Goal: Task Accomplishment & Management: Manage account settings

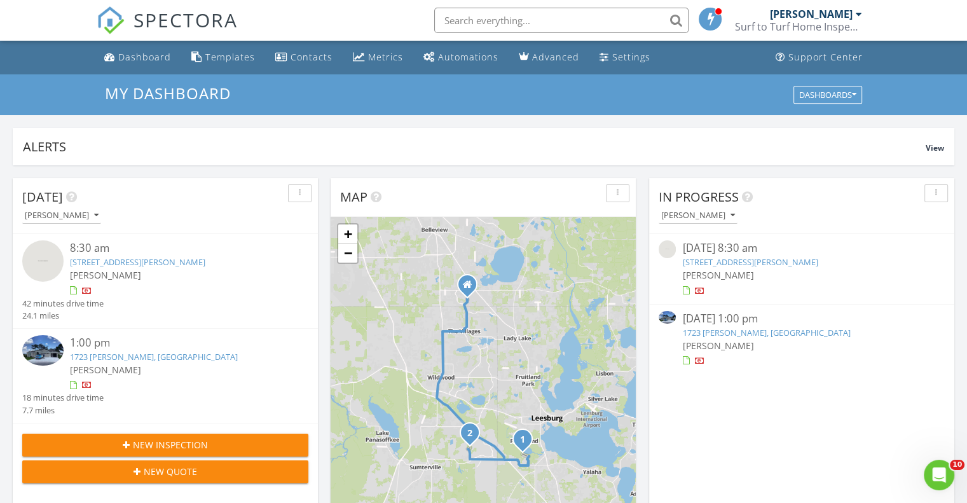
click at [861, 13] on div at bounding box center [858, 14] width 6 height 10
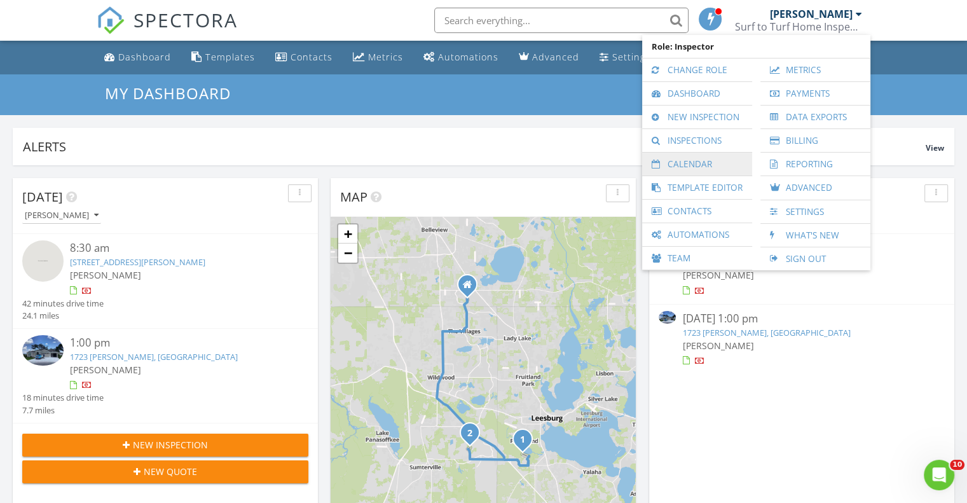
click at [725, 158] on link "Calendar" at bounding box center [696, 164] width 97 height 23
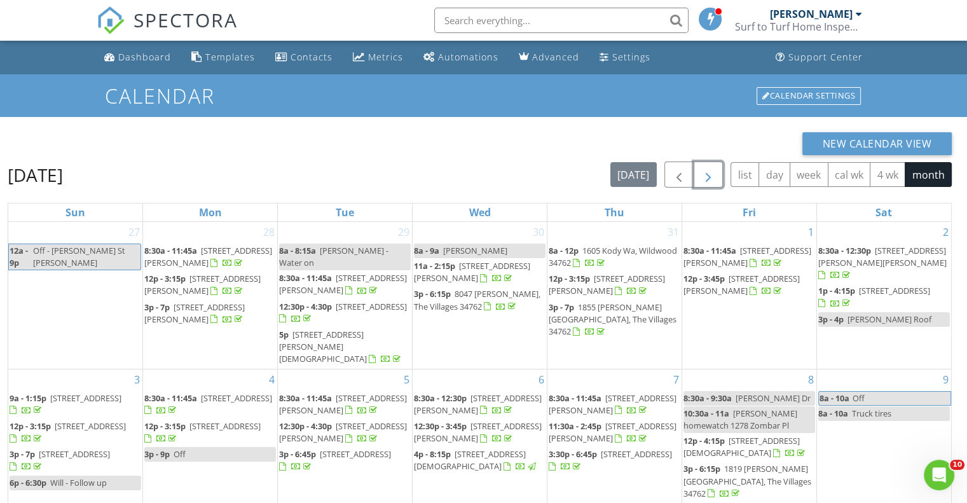
click at [714, 173] on span "button" at bounding box center [707, 174] width 15 height 15
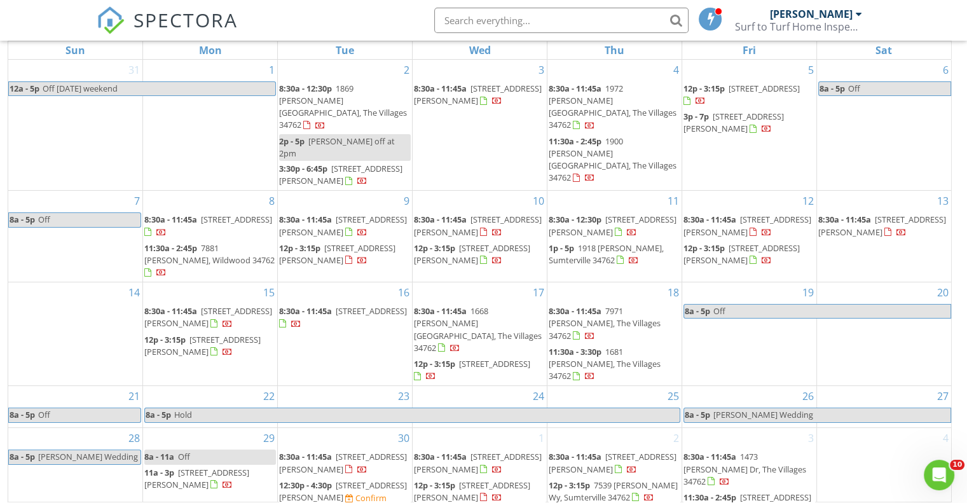
scroll to position [169, 0]
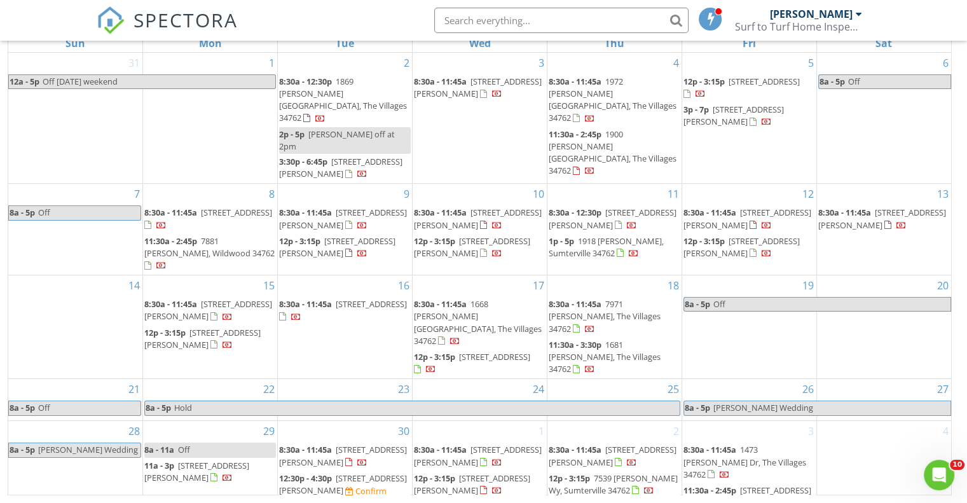
click at [344, 472] on span "6376 Carnes Place (The Villages) S175V Lot 37, Okahumpka 34762" at bounding box center [343, 484] width 128 height 24
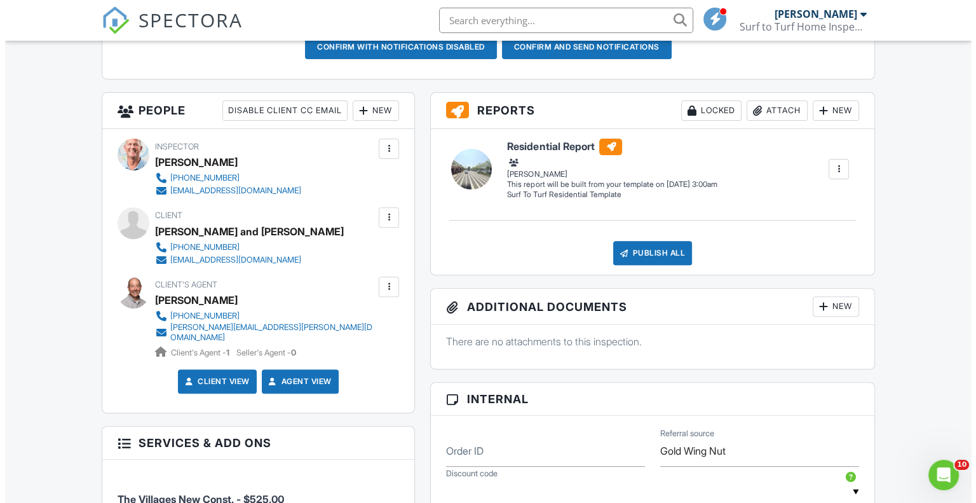
scroll to position [409, 0]
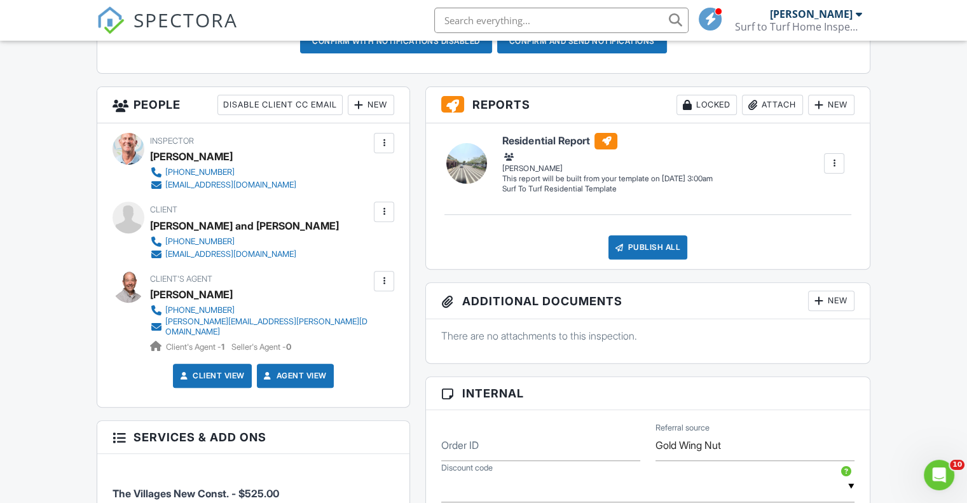
click at [386, 284] on div at bounding box center [383, 281] width 13 height 13
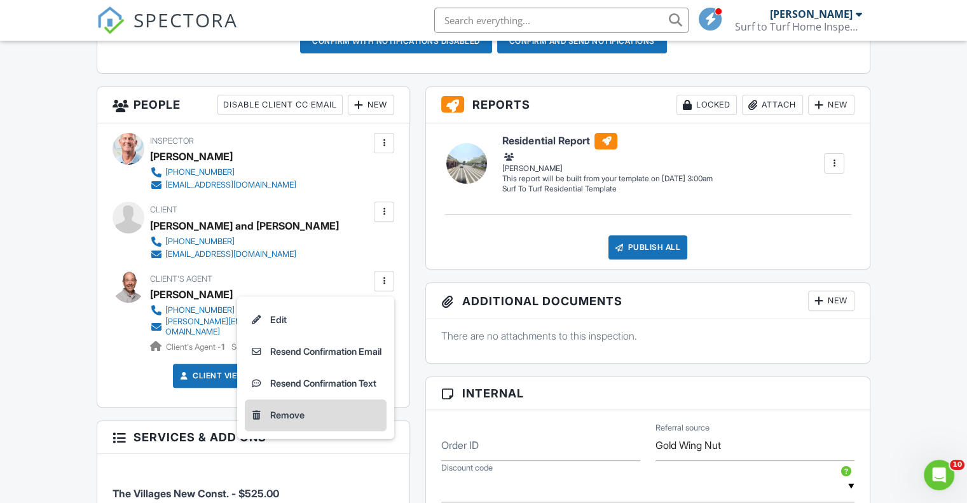
click at [302, 411] on li "Remove" at bounding box center [316, 415] width 142 height 32
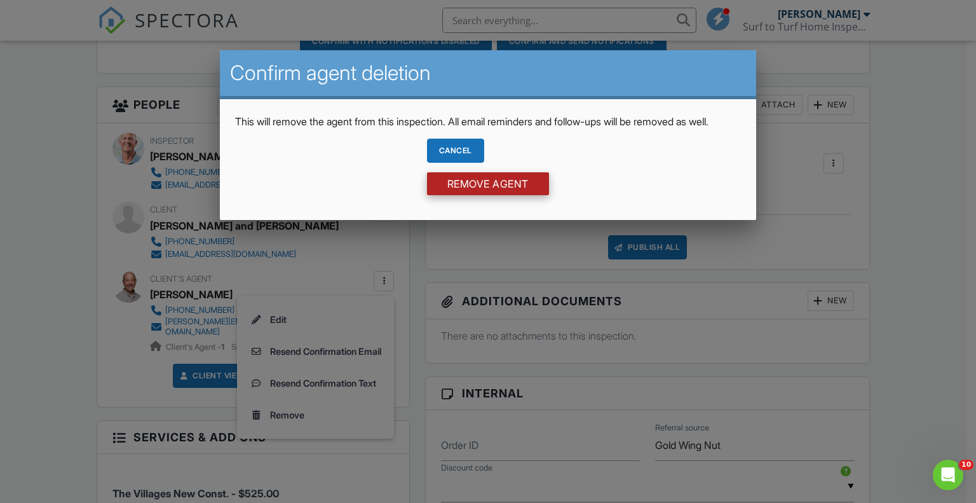
click at [525, 193] on input "Remove Agent" at bounding box center [488, 183] width 122 height 23
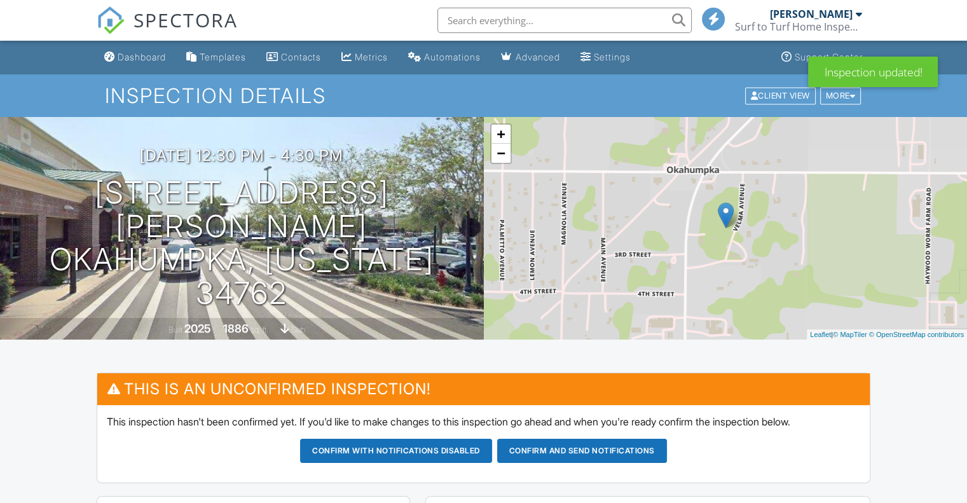
click at [492, 451] on button "Confirm and send notifications" at bounding box center [396, 451] width 192 height 24
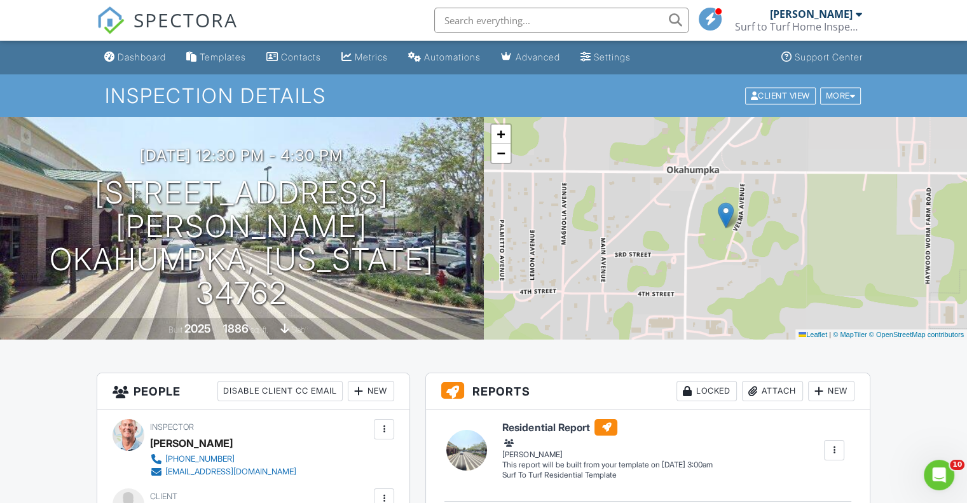
click at [853, 19] on div "[PERSON_NAME]" at bounding box center [816, 14] width 92 height 13
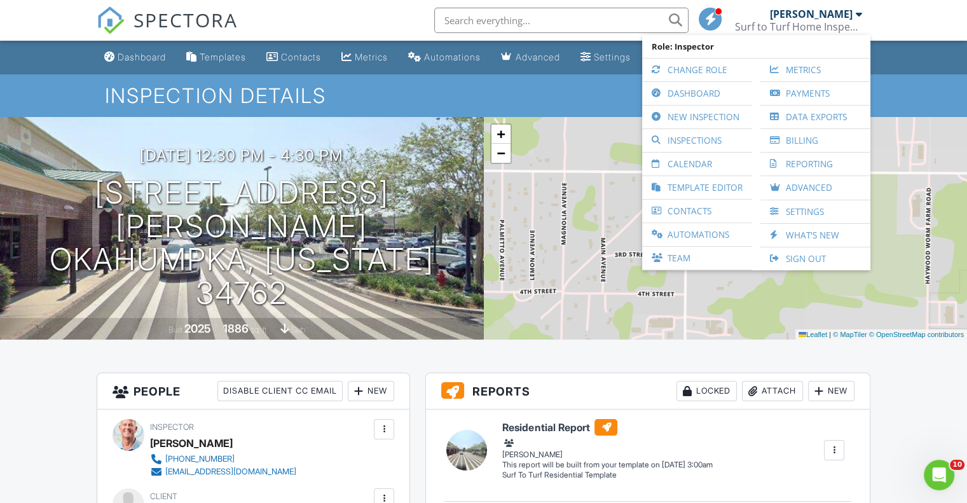
click at [862, 18] on link "Tom Stevens Surf to Turf Home Inspections" at bounding box center [800, 20] width 130 height 41
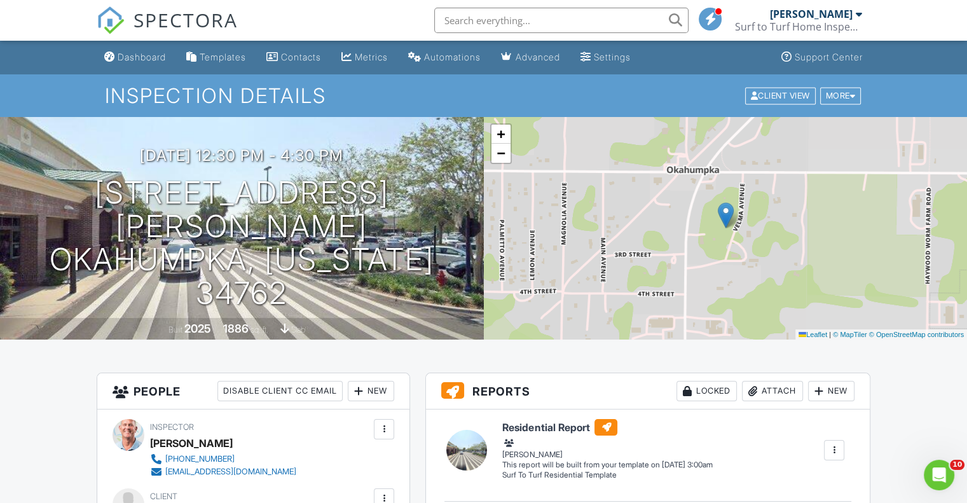
click at [857, 13] on div at bounding box center [858, 14] width 6 height 10
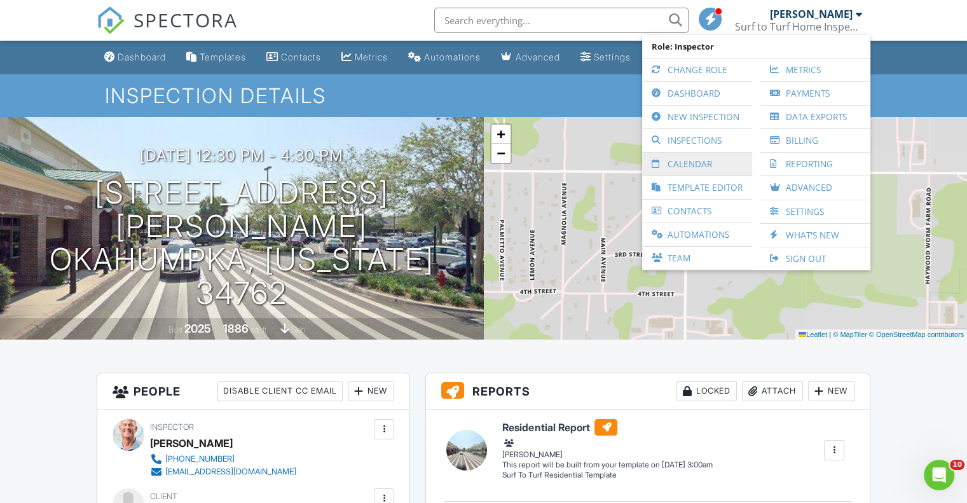
click at [721, 168] on link "Calendar" at bounding box center [696, 164] width 97 height 23
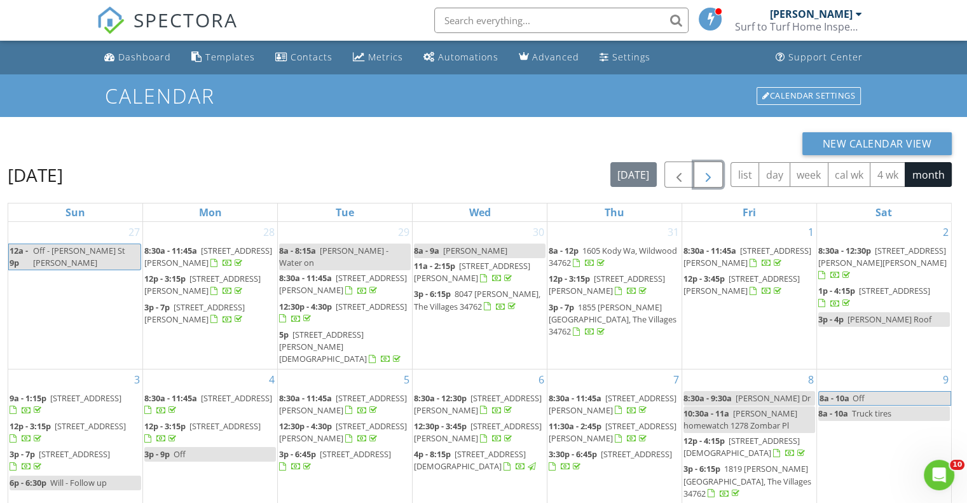
click at [712, 177] on span "button" at bounding box center [707, 174] width 15 height 15
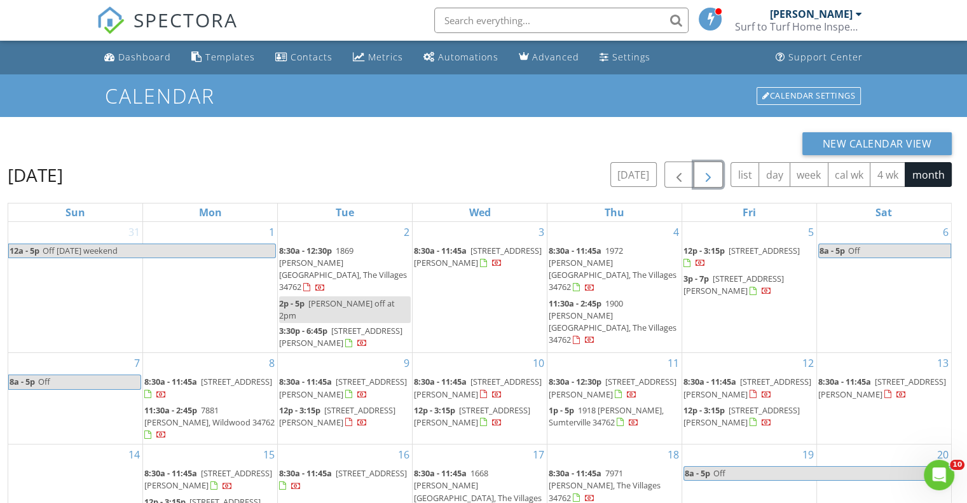
click at [712, 177] on span "button" at bounding box center [707, 174] width 15 height 15
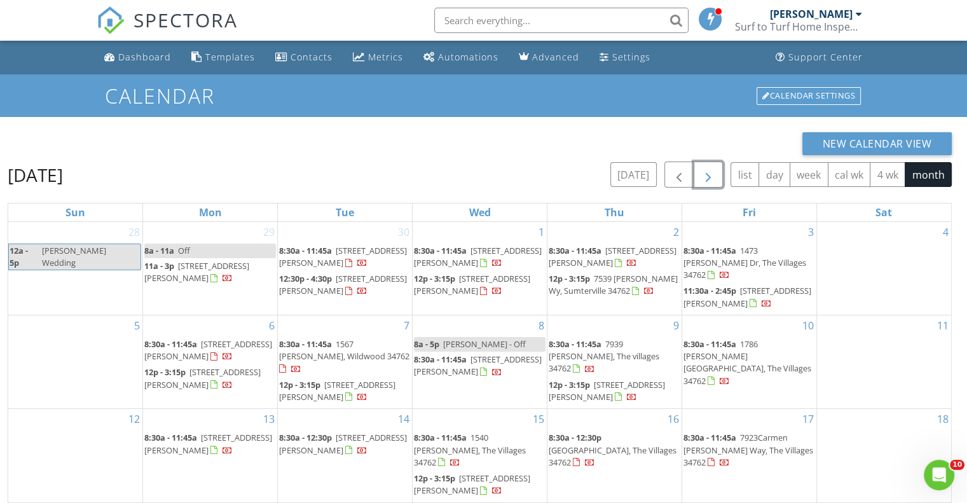
click at [712, 177] on span "button" at bounding box center [707, 174] width 15 height 15
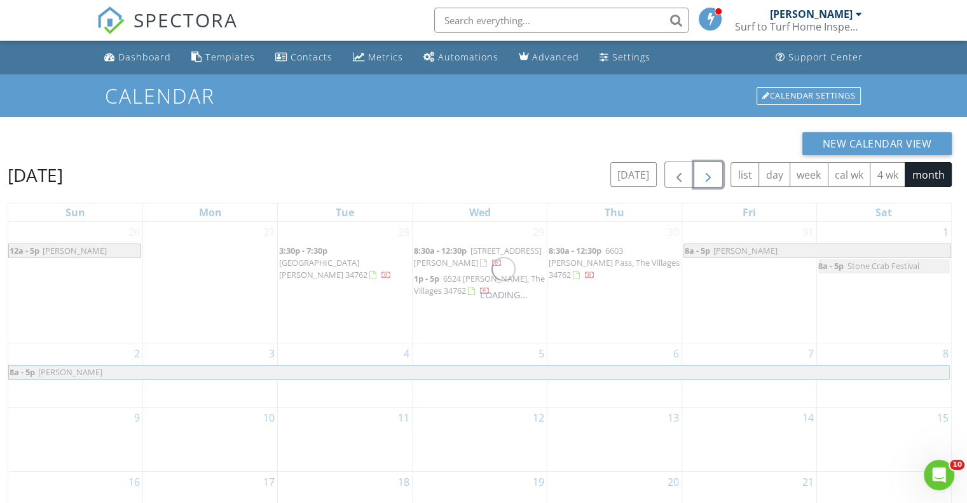
click at [712, 177] on span "button" at bounding box center [707, 174] width 15 height 15
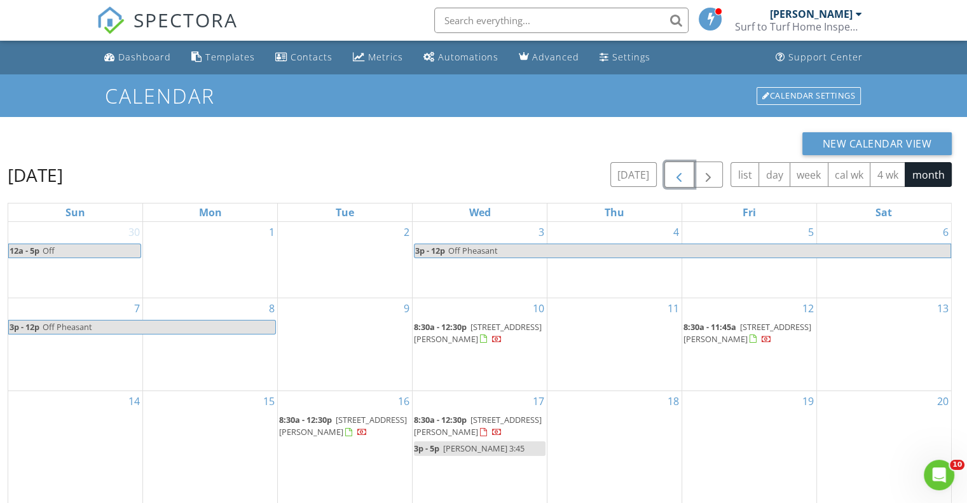
click at [676, 175] on span "button" at bounding box center [678, 174] width 15 height 15
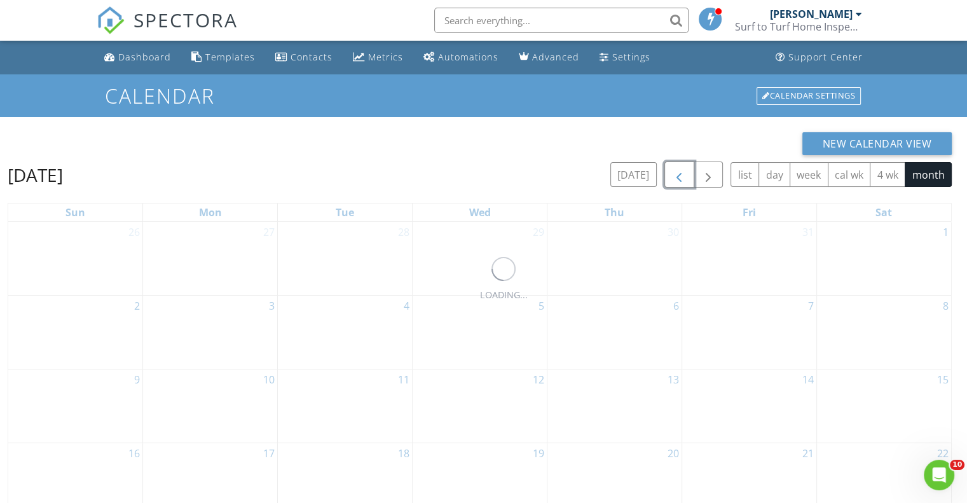
click at [676, 175] on span "button" at bounding box center [678, 174] width 15 height 15
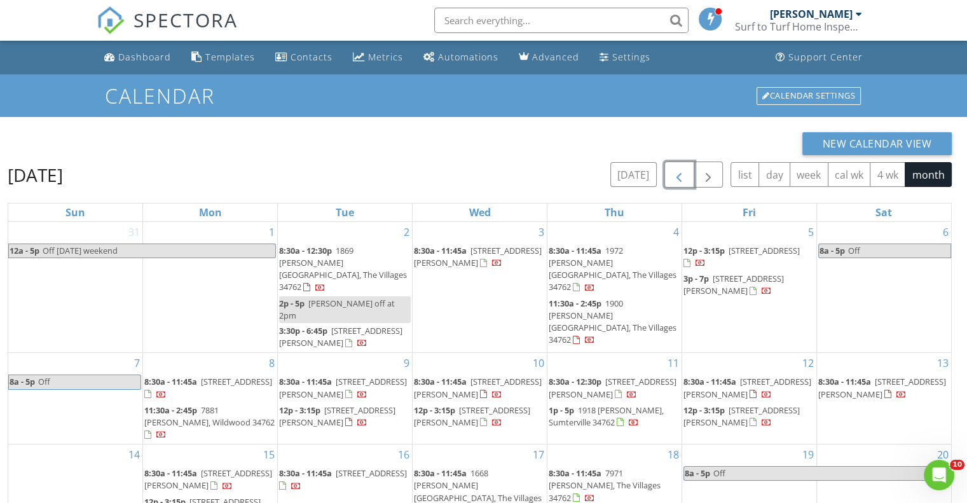
click at [676, 175] on span "button" at bounding box center [678, 174] width 15 height 15
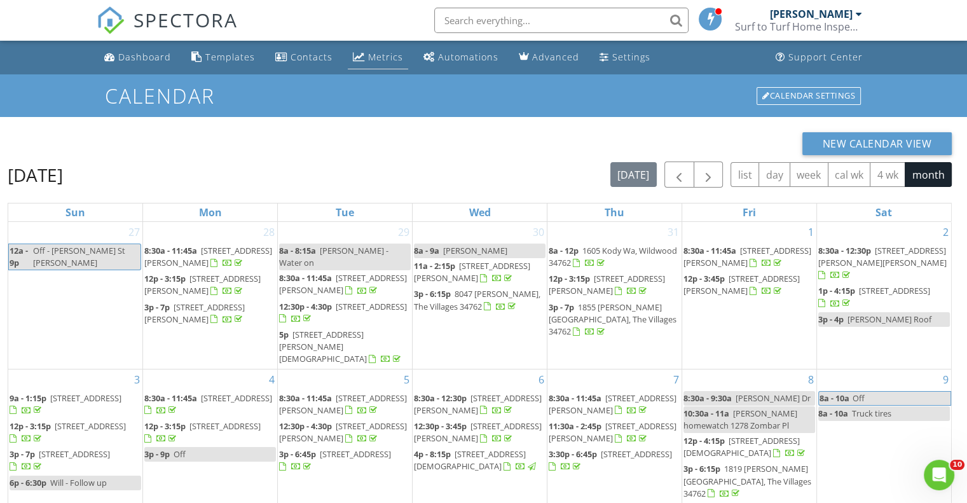
click at [383, 55] on div "Metrics" at bounding box center [385, 57] width 35 height 12
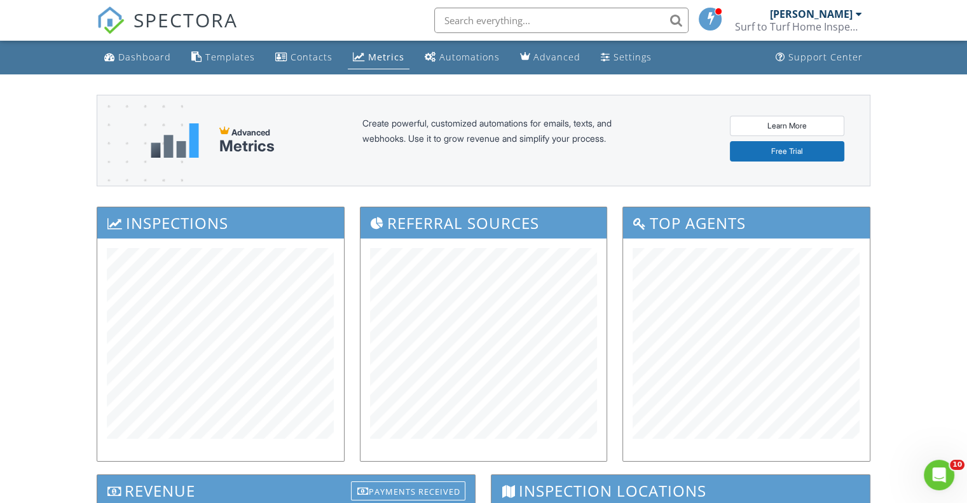
click at [855, 15] on div at bounding box center [858, 14] width 6 height 10
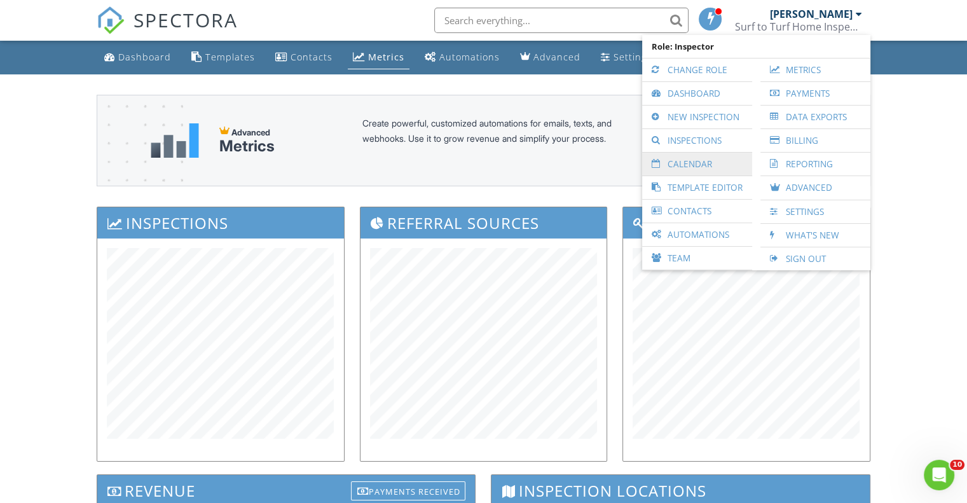
click at [697, 169] on link "Calendar" at bounding box center [696, 164] width 97 height 23
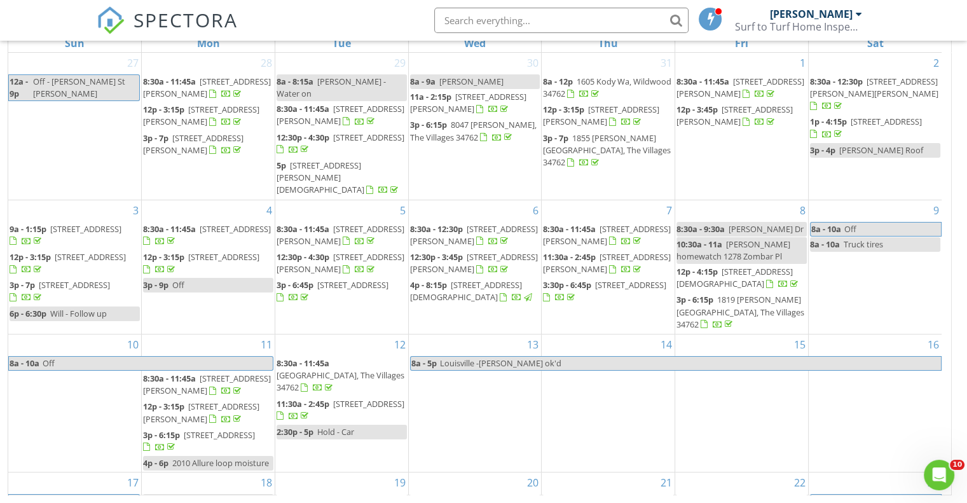
scroll to position [269, 0]
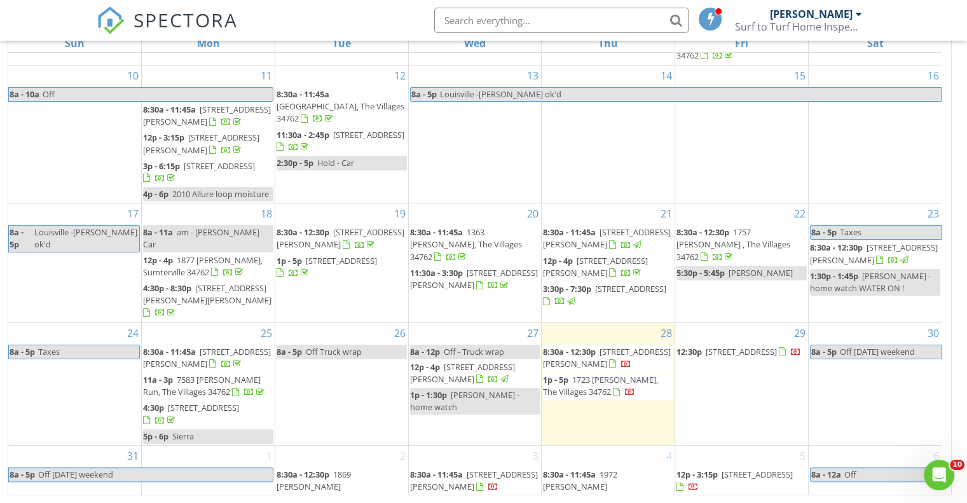
click at [717, 346] on span "17 SE Tomoka Pl, SUMMERFIELD 34491" at bounding box center [740, 351] width 71 height 11
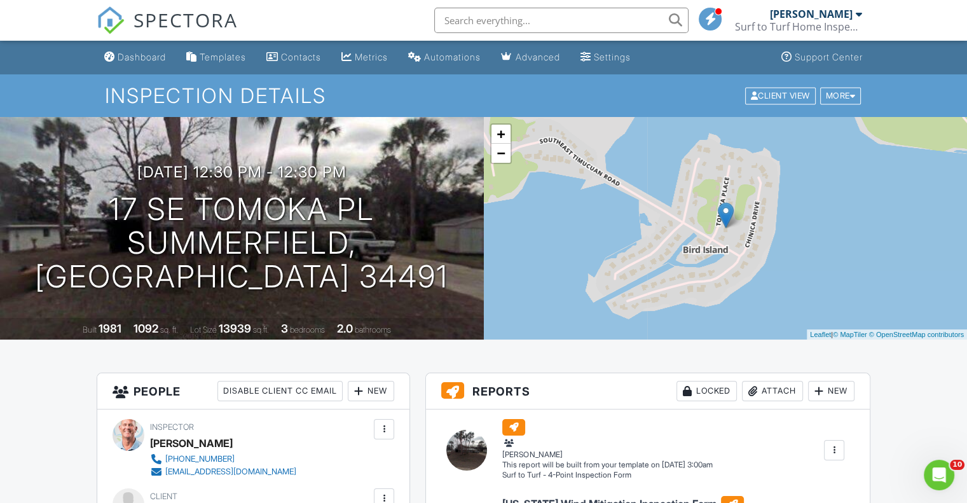
click at [855, 15] on div at bounding box center [858, 14] width 6 height 10
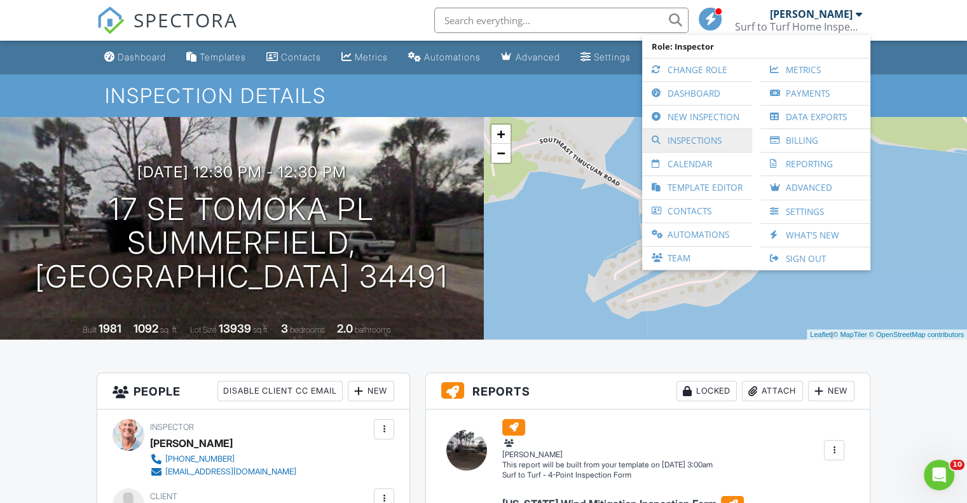
click at [706, 137] on link "Inspections" at bounding box center [696, 140] width 97 height 23
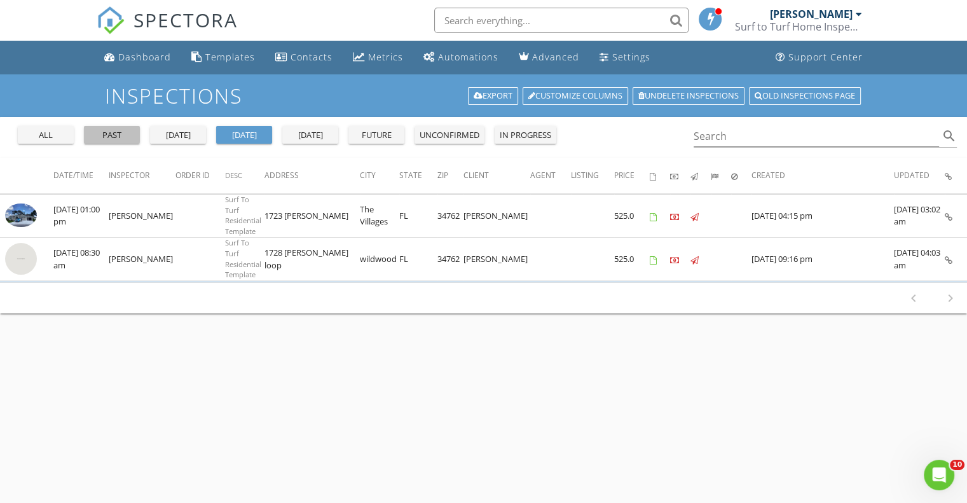
click at [104, 130] on div "past" at bounding box center [112, 135] width 46 height 13
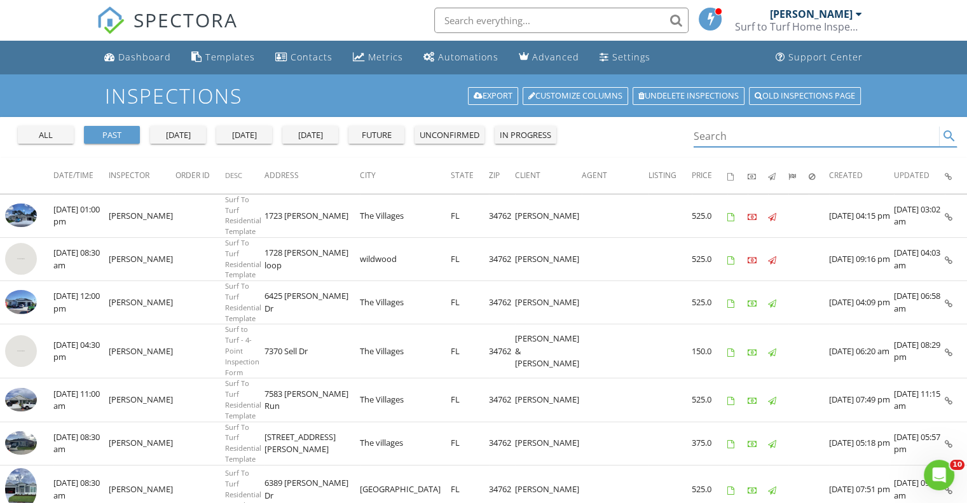
click at [728, 129] on input "Search" at bounding box center [816, 136] width 246 height 21
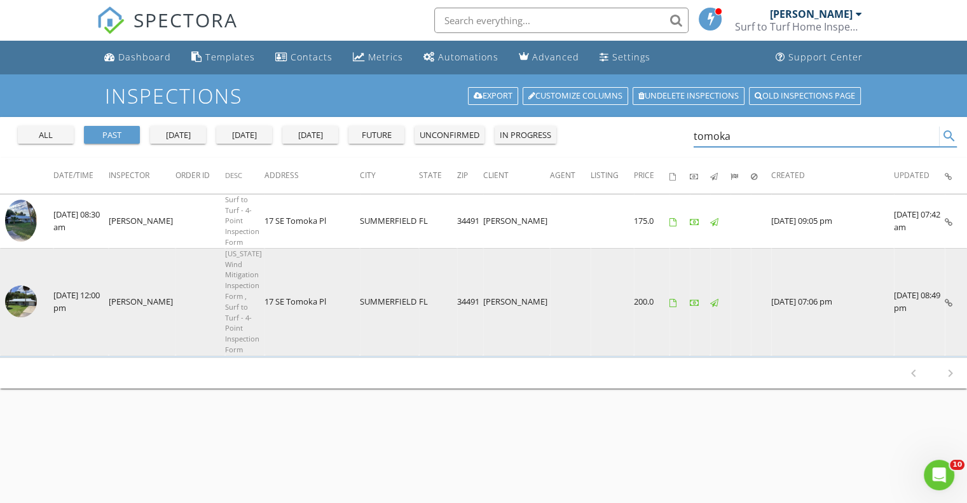
type input "tomoka"
click at [31, 285] on img at bounding box center [21, 301] width 32 height 32
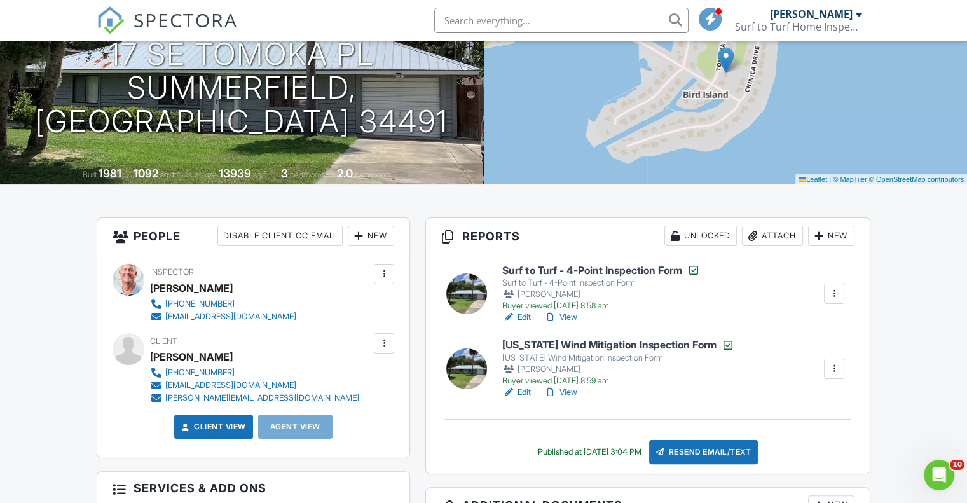
scroll to position [173, 0]
